Goal: Task Accomplishment & Management: Complete application form

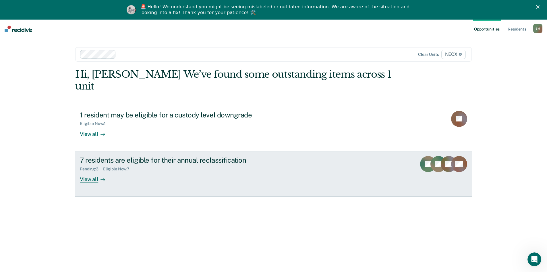
click at [119, 166] on div "Eligible Now : 7" at bounding box center [118, 168] width 31 height 5
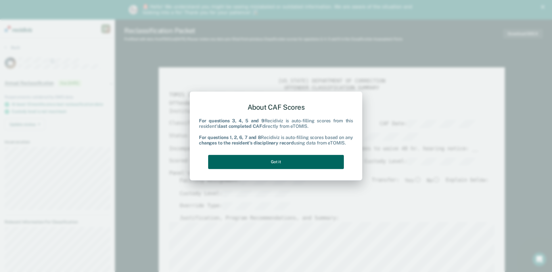
click at [248, 167] on button "Got it" at bounding box center [276, 162] width 136 height 14
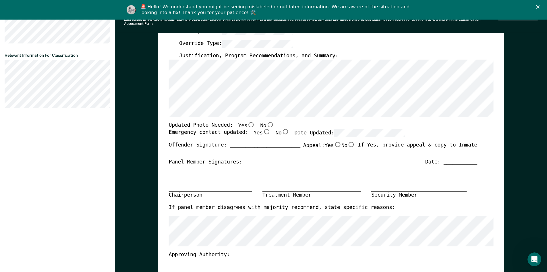
scroll to position [172, 0]
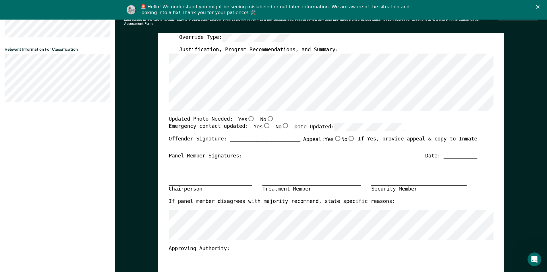
click at [247, 116] on input "Yes" at bounding box center [250, 118] width 7 height 5
type textarea "x"
radio input "true"
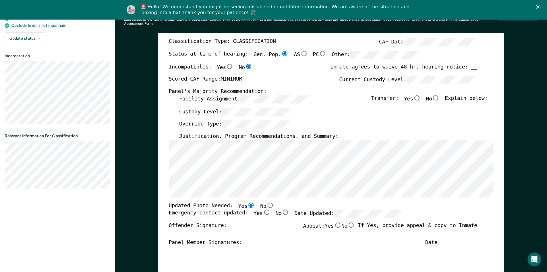
scroll to position [0, 0]
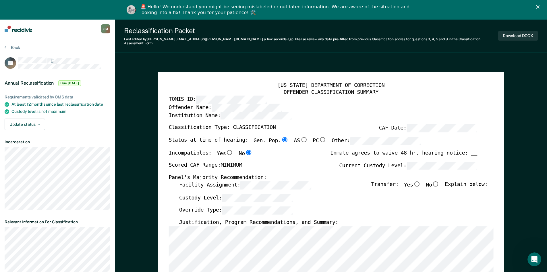
click at [540, 8] on icon "Close" at bounding box center [538, 6] width 3 height 3
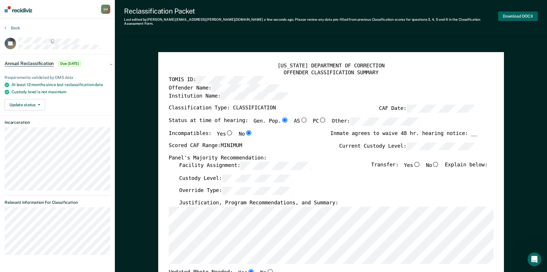
click at [508, 14] on button "Download DOCX" at bounding box center [519, 15] width 40 height 9
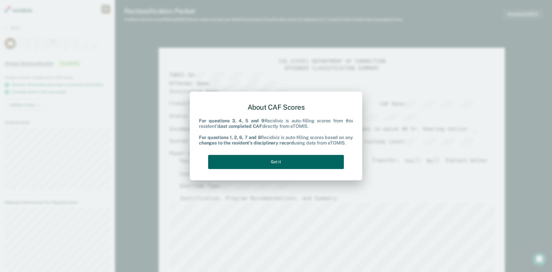
click at [255, 160] on button "Got it" at bounding box center [276, 162] width 136 height 14
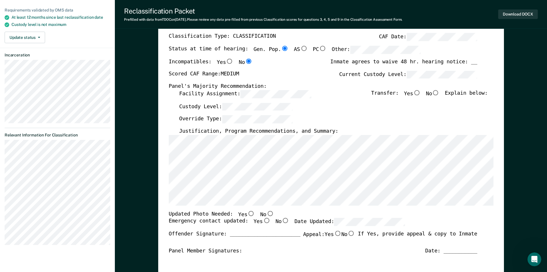
scroll to position [57, 0]
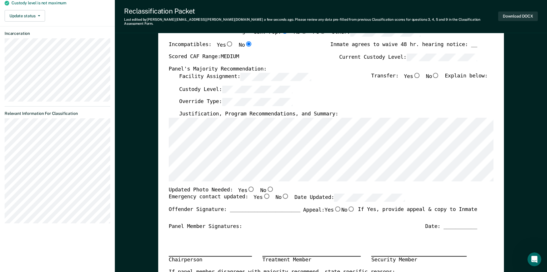
scroll to position [144, 0]
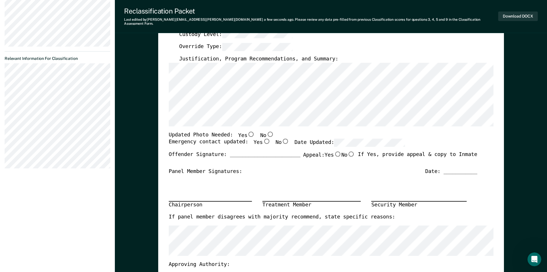
click at [263, 139] on input "Yes" at bounding box center [266, 141] width 7 height 5
type textarea "x"
radio input "true"
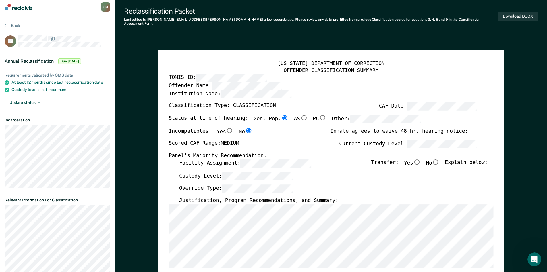
scroll to position [0, 0]
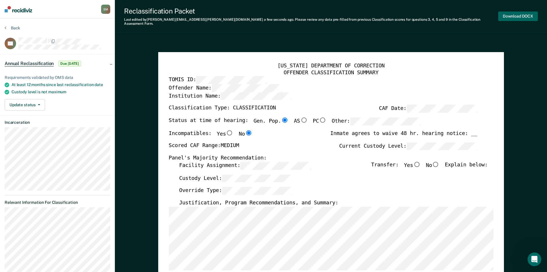
click at [511, 14] on button "Download DOCX" at bounding box center [519, 15] width 40 height 9
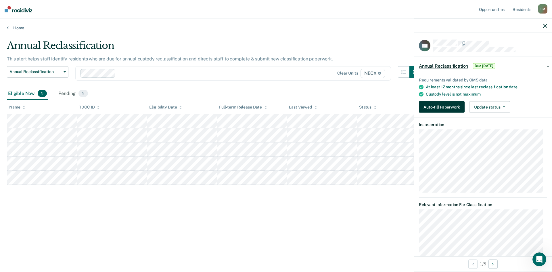
click at [450, 108] on button "Auto-fill Paperwork" at bounding box center [442, 106] width 46 height 11
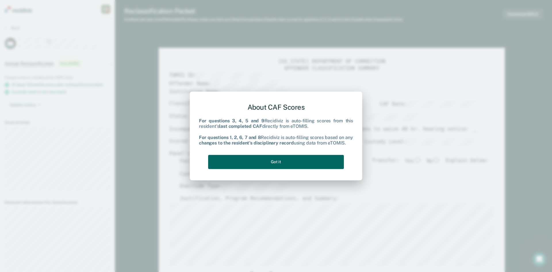
click at [277, 166] on button "Got it" at bounding box center [276, 162] width 136 height 14
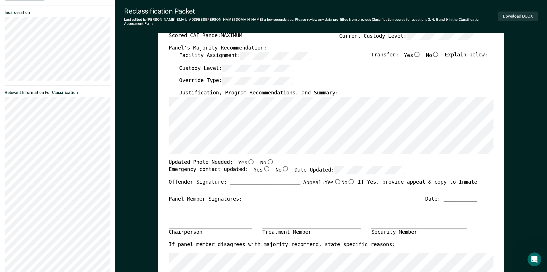
scroll to position [115, 0]
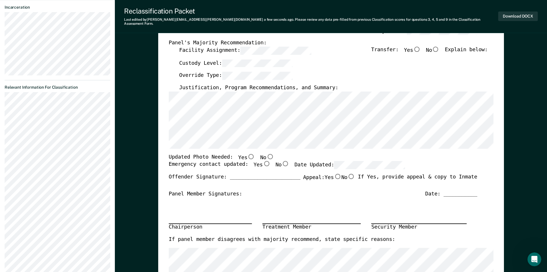
click at [282, 161] on input "No" at bounding box center [285, 163] width 7 height 5
type textarea "x"
radio input "true"
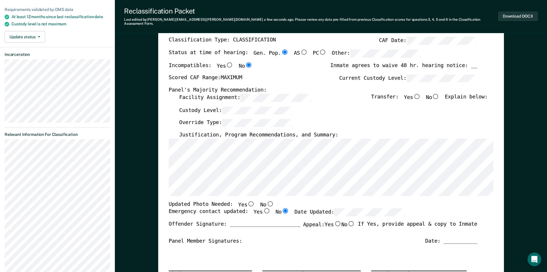
scroll to position [57, 0]
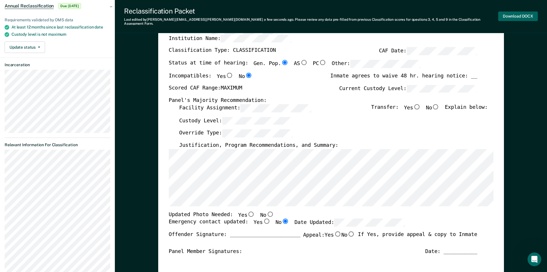
click at [518, 14] on button "Download DOCX" at bounding box center [519, 15] width 40 height 9
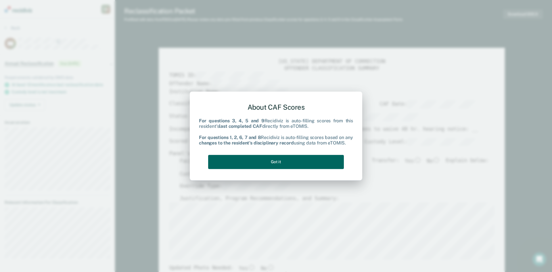
click at [267, 165] on button "Got it" at bounding box center [276, 162] width 136 height 14
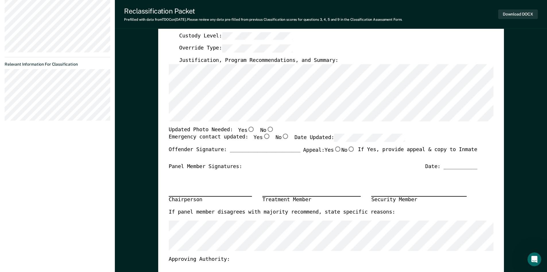
scroll to position [144, 0]
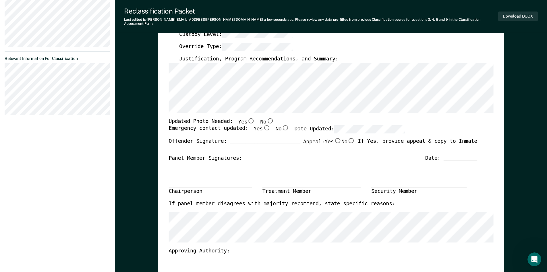
click at [263, 125] on input "Yes" at bounding box center [266, 127] width 7 height 5
type textarea "x"
radio input "true"
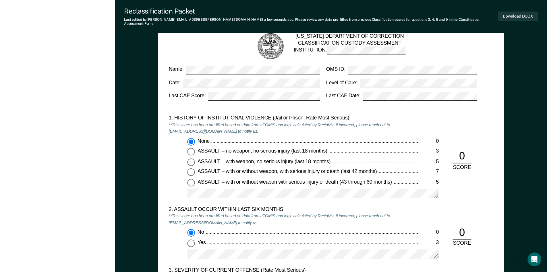
scroll to position [489, 0]
click at [522, 11] on button "Download DOCX" at bounding box center [519, 15] width 40 height 9
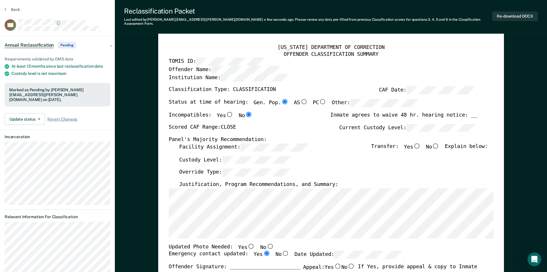
scroll to position [0, 0]
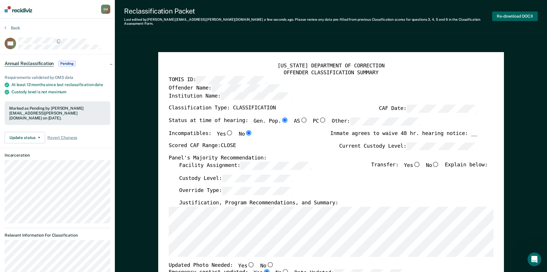
click at [519, 14] on button "Re-download DOCX" at bounding box center [516, 15] width 46 height 9
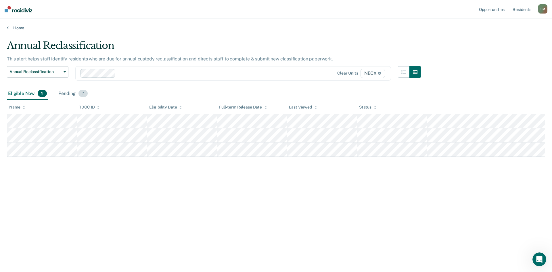
click at [73, 91] on div "Pending 7" at bounding box center [72, 93] width 31 height 13
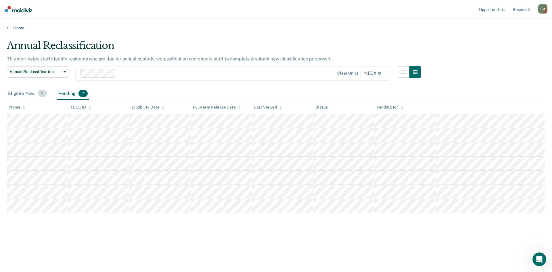
click at [22, 91] on div "Eligible Now 3" at bounding box center [27, 93] width 41 height 13
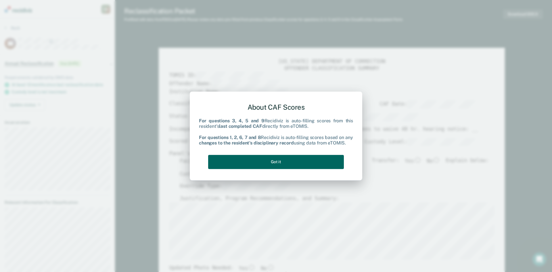
click at [291, 165] on button "Got it" at bounding box center [276, 162] width 136 height 14
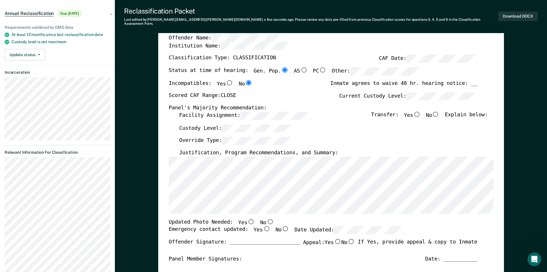
scroll to position [86, 0]
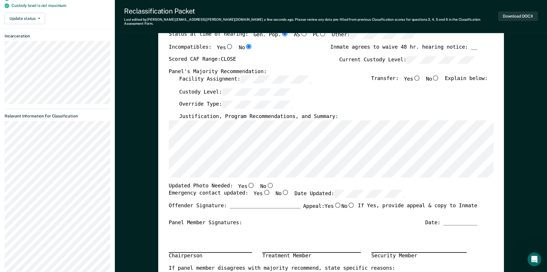
click at [263, 190] on input "Yes" at bounding box center [266, 192] width 7 height 5
type textarea "x"
radio input "true"
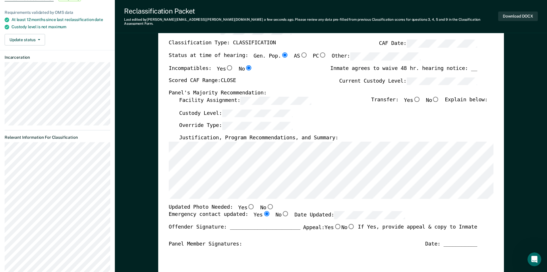
scroll to position [29, 0]
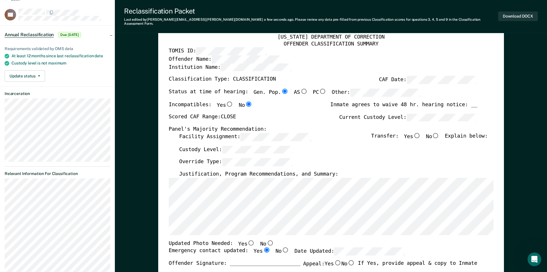
click at [437, 132] on input "No" at bounding box center [435, 134] width 7 height 5
type textarea "x"
radio input "true"
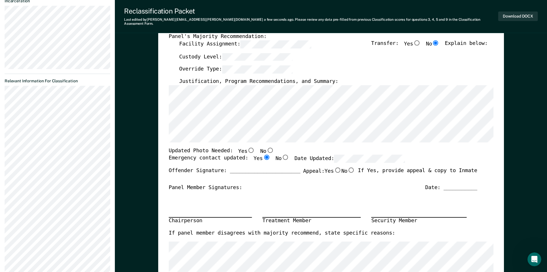
scroll to position [144, 0]
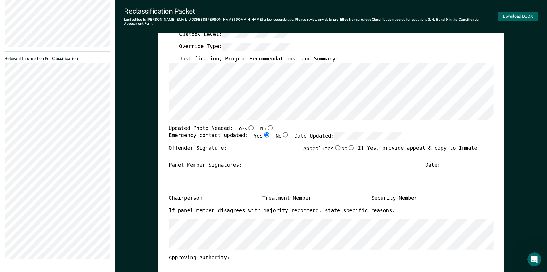
click at [514, 12] on button "Download DOCX" at bounding box center [519, 15] width 40 height 9
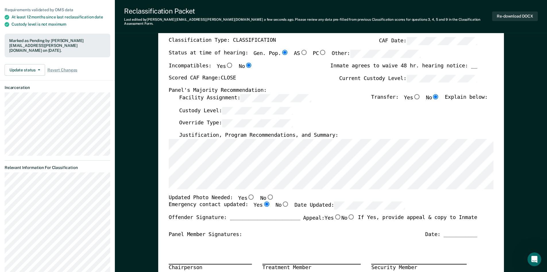
scroll to position [57, 0]
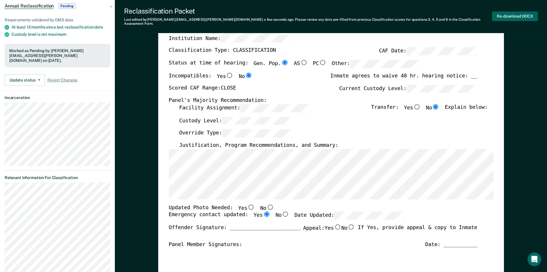
click at [501, 11] on button "Re-download DOCX" at bounding box center [516, 15] width 46 height 9
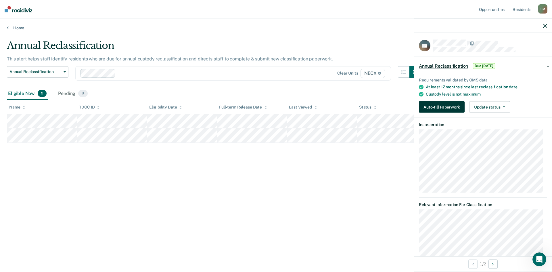
click at [453, 105] on button "Auto-fill Paperwork" at bounding box center [442, 106] width 46 height 11
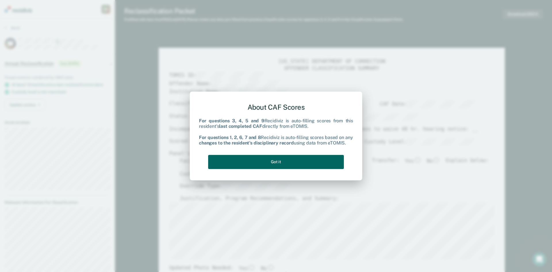
click at [296, 160] on button "Got it" at bounding box center [276, 162] width 136 height 14
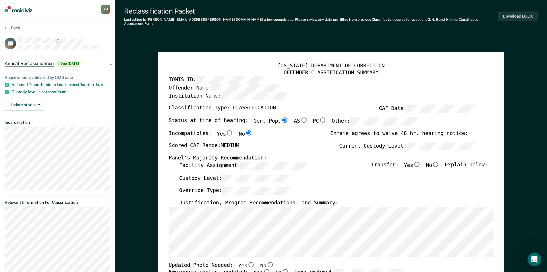
scroll to position [29, 0]
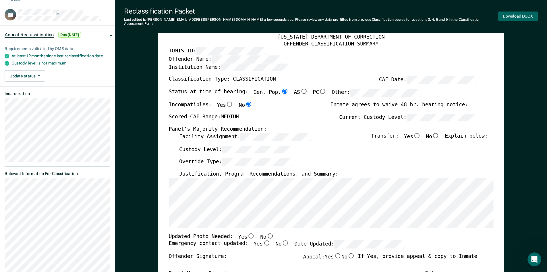
click at [515, 12] on button "Download DOCX" at bounding box center [519, 15] width 40 height 9
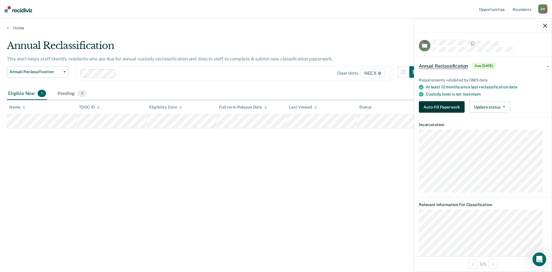
click at [449, 105] on button "Auto-fill Paperwork" at bounding box center [442, 106] width 46 height 11
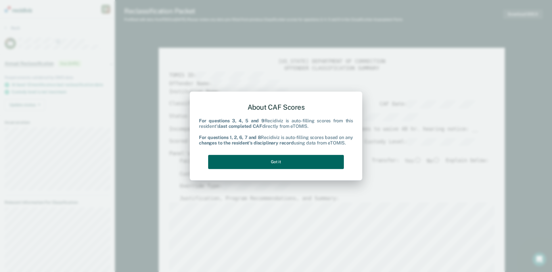
click at [296, 164] on button "Got it" at bounding box center [276, 162] width 136 height 14
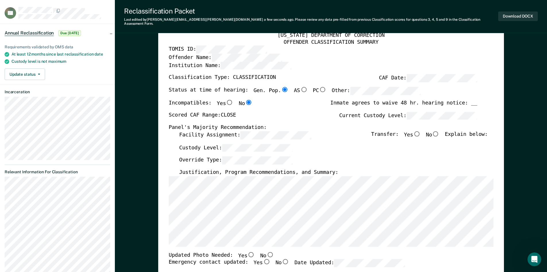
scroll to position [29, 0]
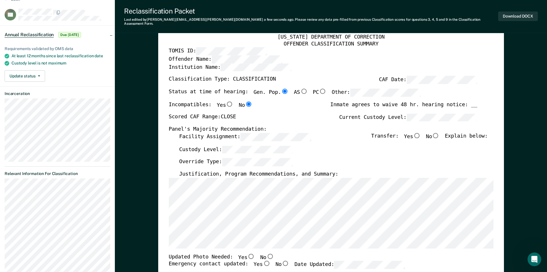
click at [440, 132] on input "No" at bounding box center [435, 134] width 7 height 5
type textarea "x"
radio input "true"
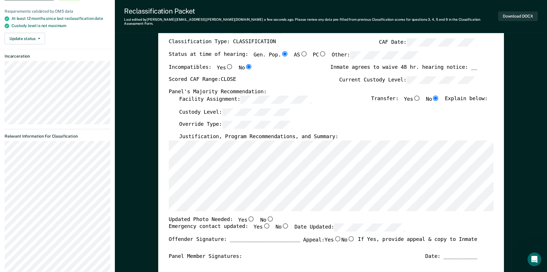
scroll to position [144, 0]
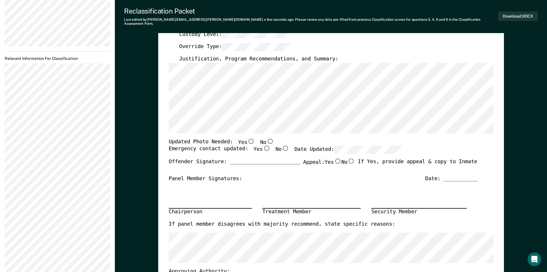
click at [263, 145] on input "Yes" at bounding box center [266, 147] width 7 height 5
type textarea "x"
radio input "true"
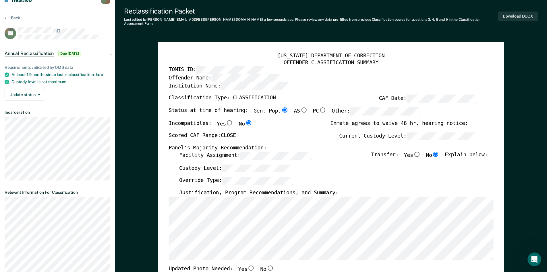
scroll to position [0, 0]
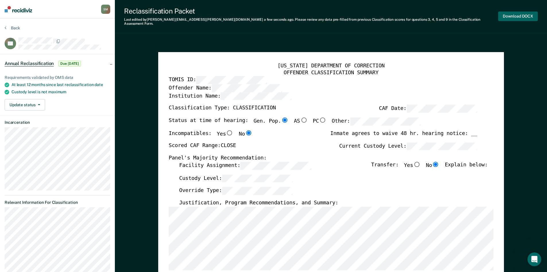
click at [517, 14] on button "Download DOCX" at bounding box center [519, 15] width 40 height 9
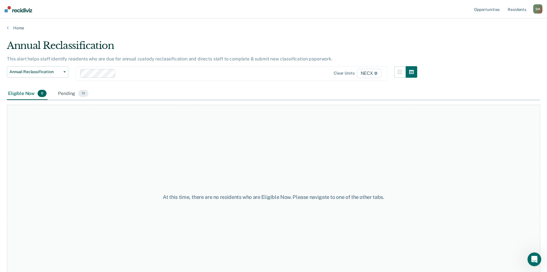
click at [25, 94] on div "Eligible Now 0" at bounding box center [27, 93] width 41 height 13
click at [64, 70] on button "Annual Reclassification" at bounding box center [37, 71] width 61 height 11
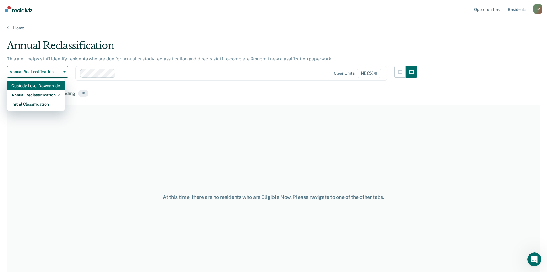
click at [32, 84] on div "Custody Level Downgrade" at bounding box center [35, 85] width 49 height 9
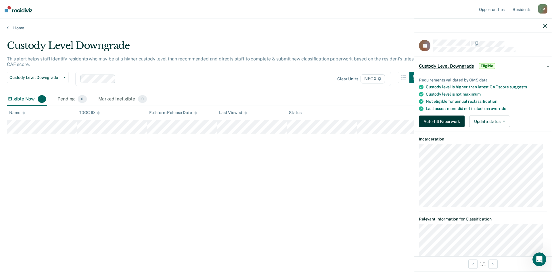
click at [442, 121] on button "Auto-fill Paperwork" at bounding box center [442, 121] width 46 height 11
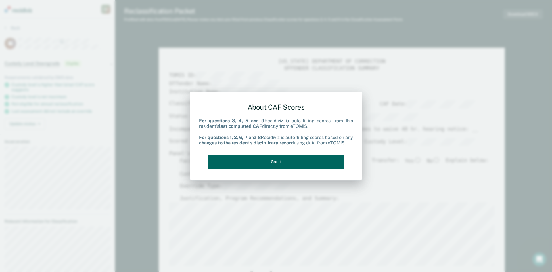
click at [222, 162] on button "Got it" at bounding box center [276, 162] width 136 height 14
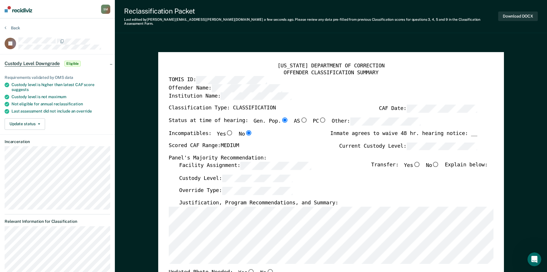
click at [439, 161] on input "No" at bounding box center [435, 163] width 7 height 5
type textarea "x"
radio input "true"
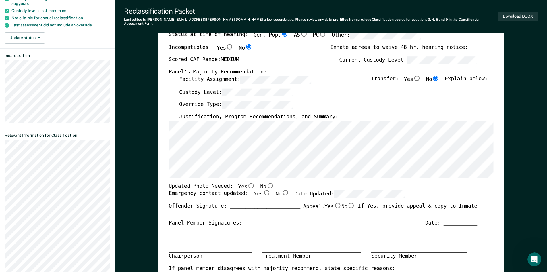
scroll to position [86, 0]
click at [282, 190] on input "No" at bounding box center [285, 192] width 7 height 5
type textarea "x"
radio input "true"
click at [519, 14] on button "Download DOCX" at bounding box center [519, 15] width 40 height 9
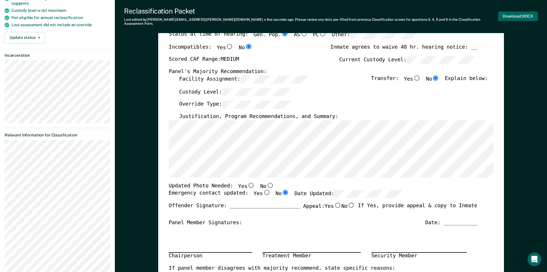
type textarea "x"
